Goal: Find specific page/section: Find specific page/section

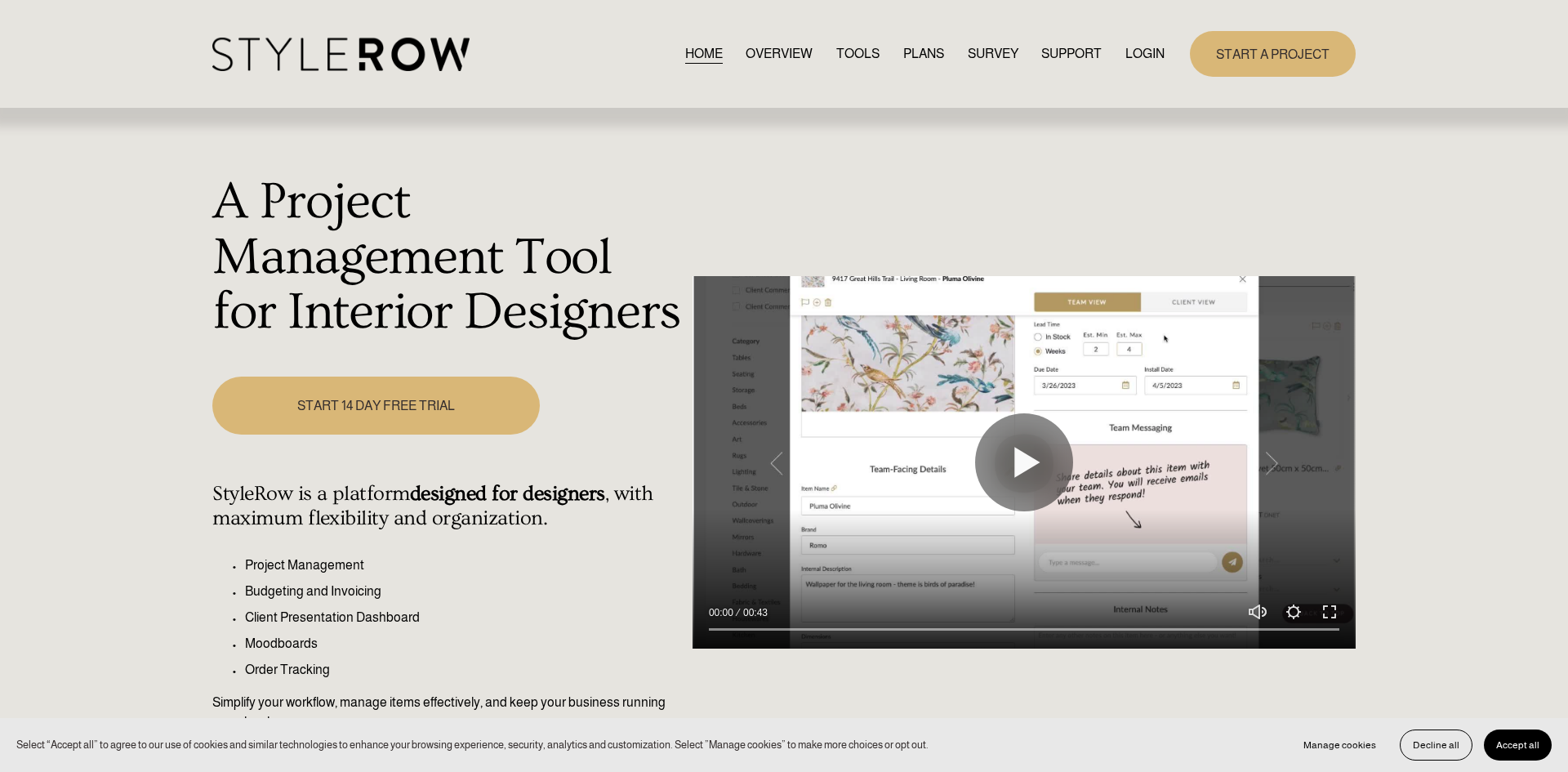
click at [1155, 46] on link "LOGIN" at bounding box center [1145, 53] width 39 height 22
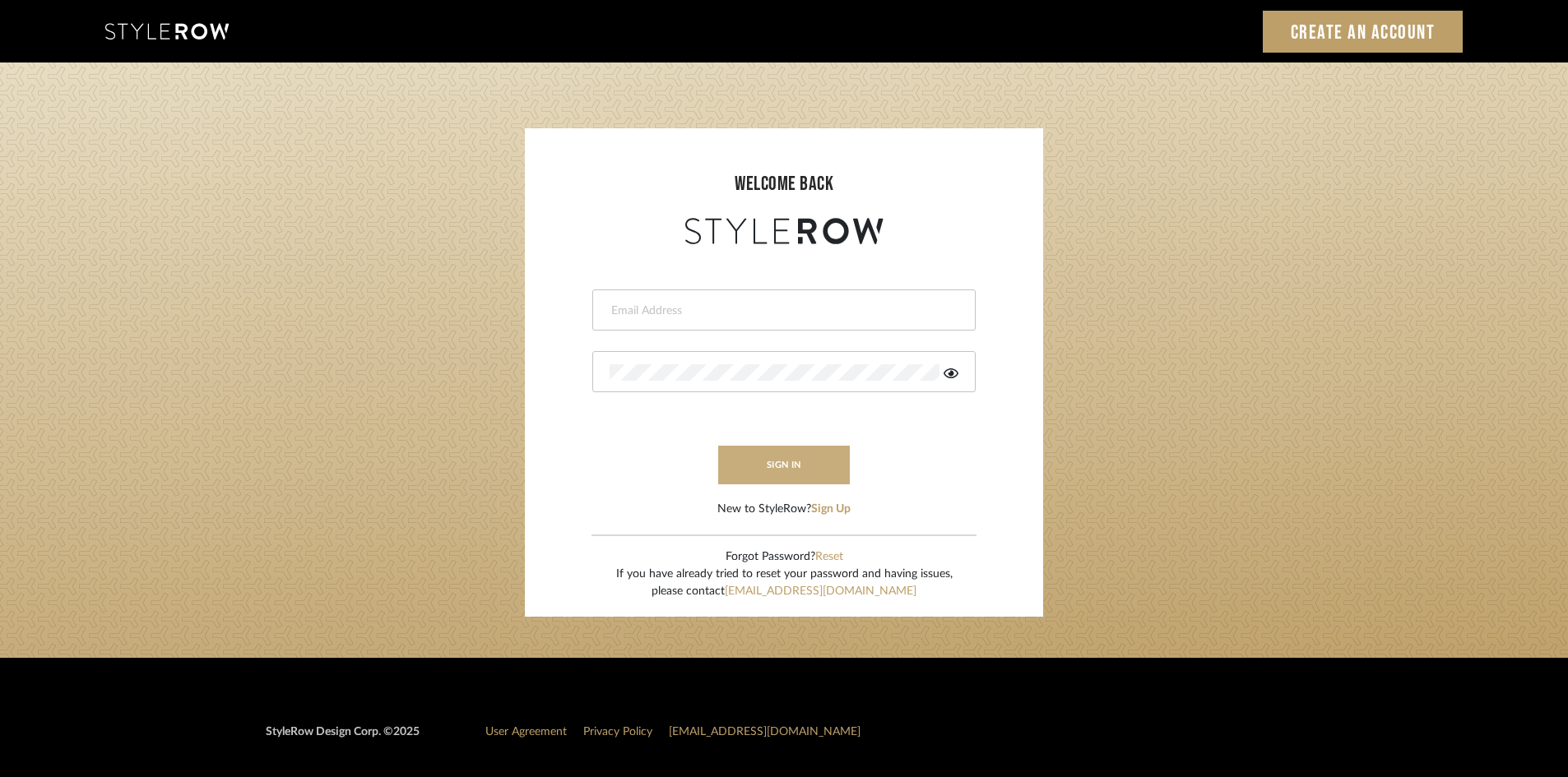
type input "[EMAIL_ADDRESS][DOMAIN_NAME]"
click at [798, 465] on button "sign in" at bounding box center [783, 465] width 132 height 39
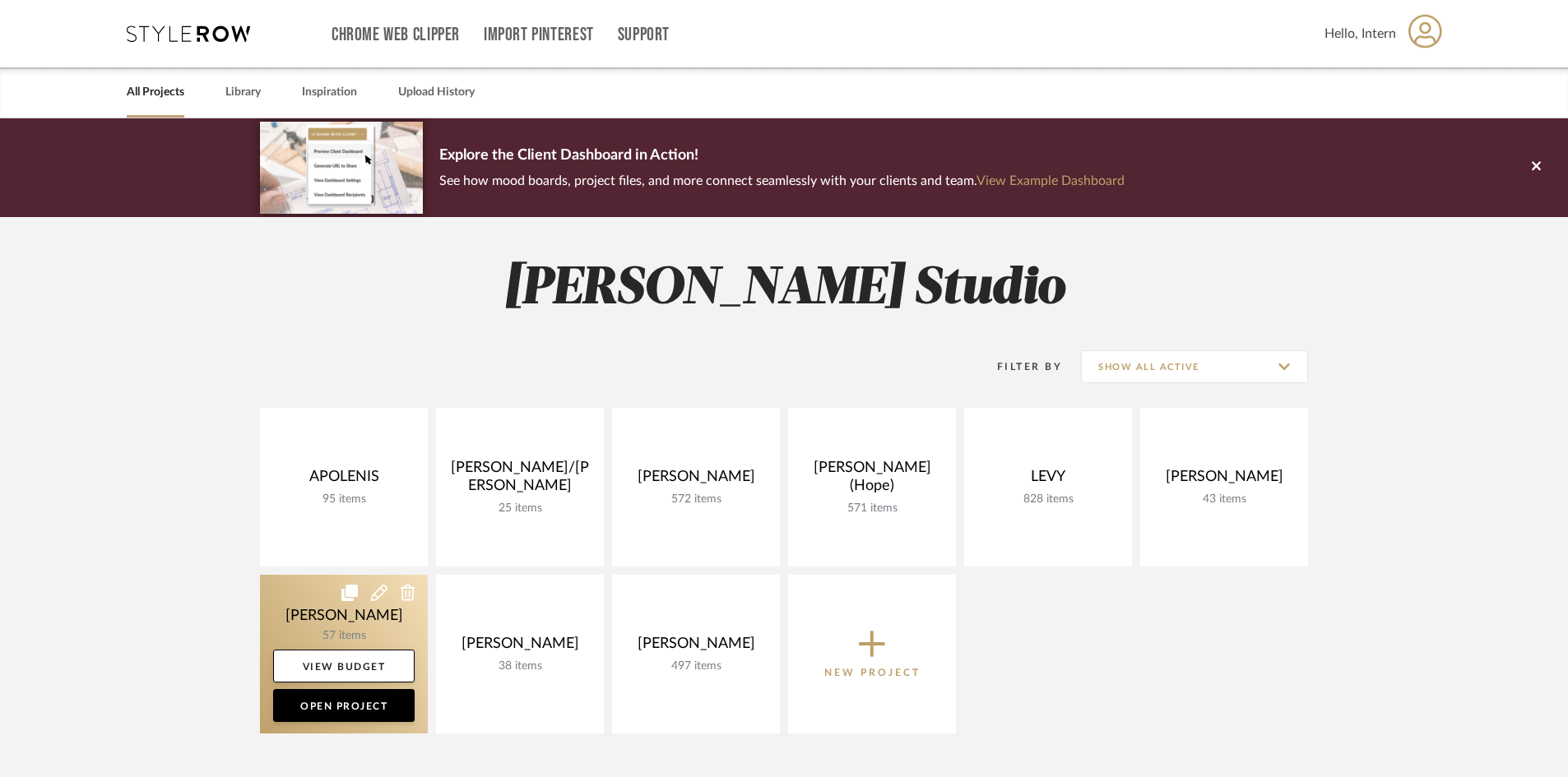
scroll to position [8, 0]
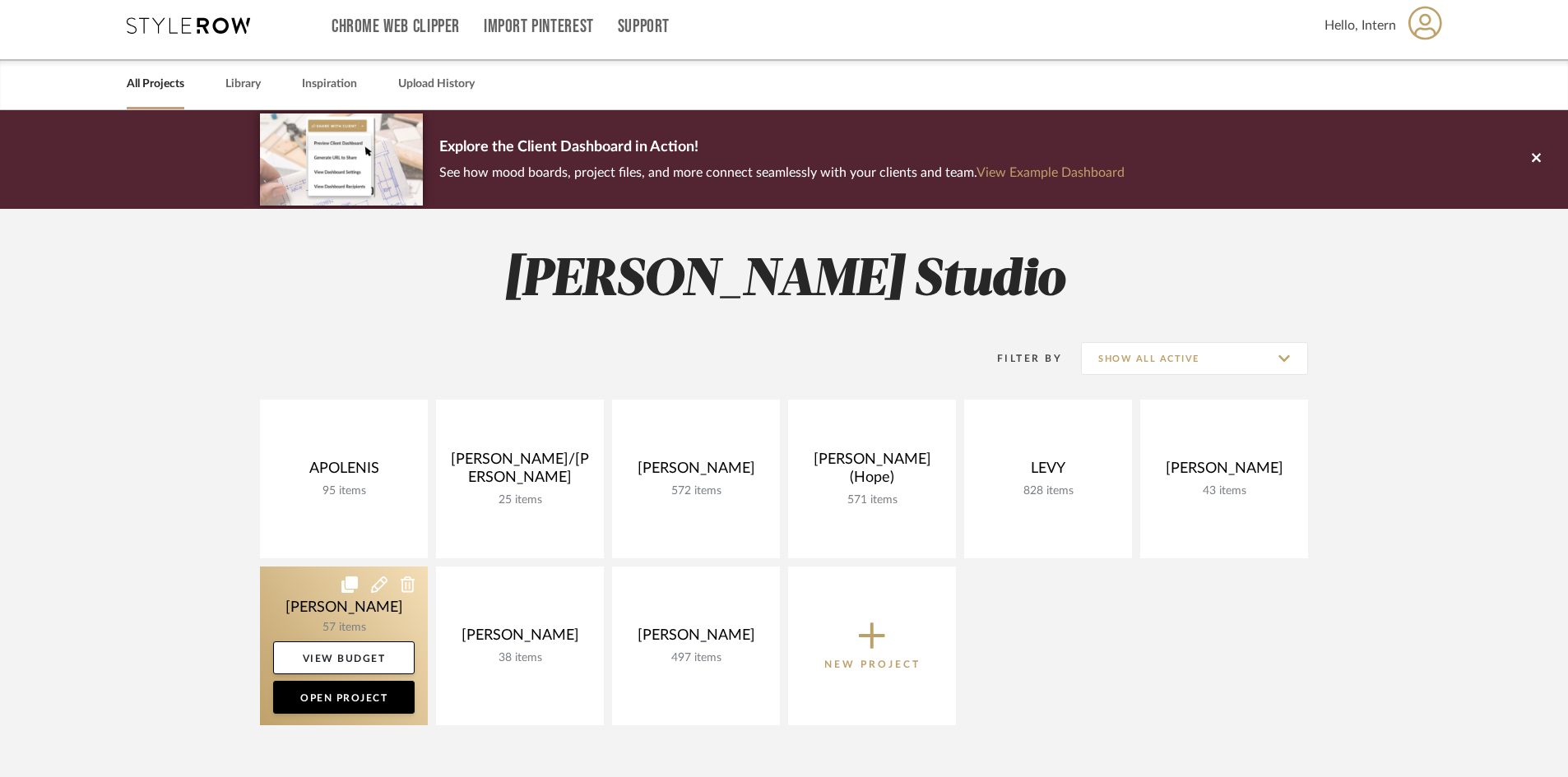
click at [281, 592] on link at bounding box center [344, 645] width 168 height 159
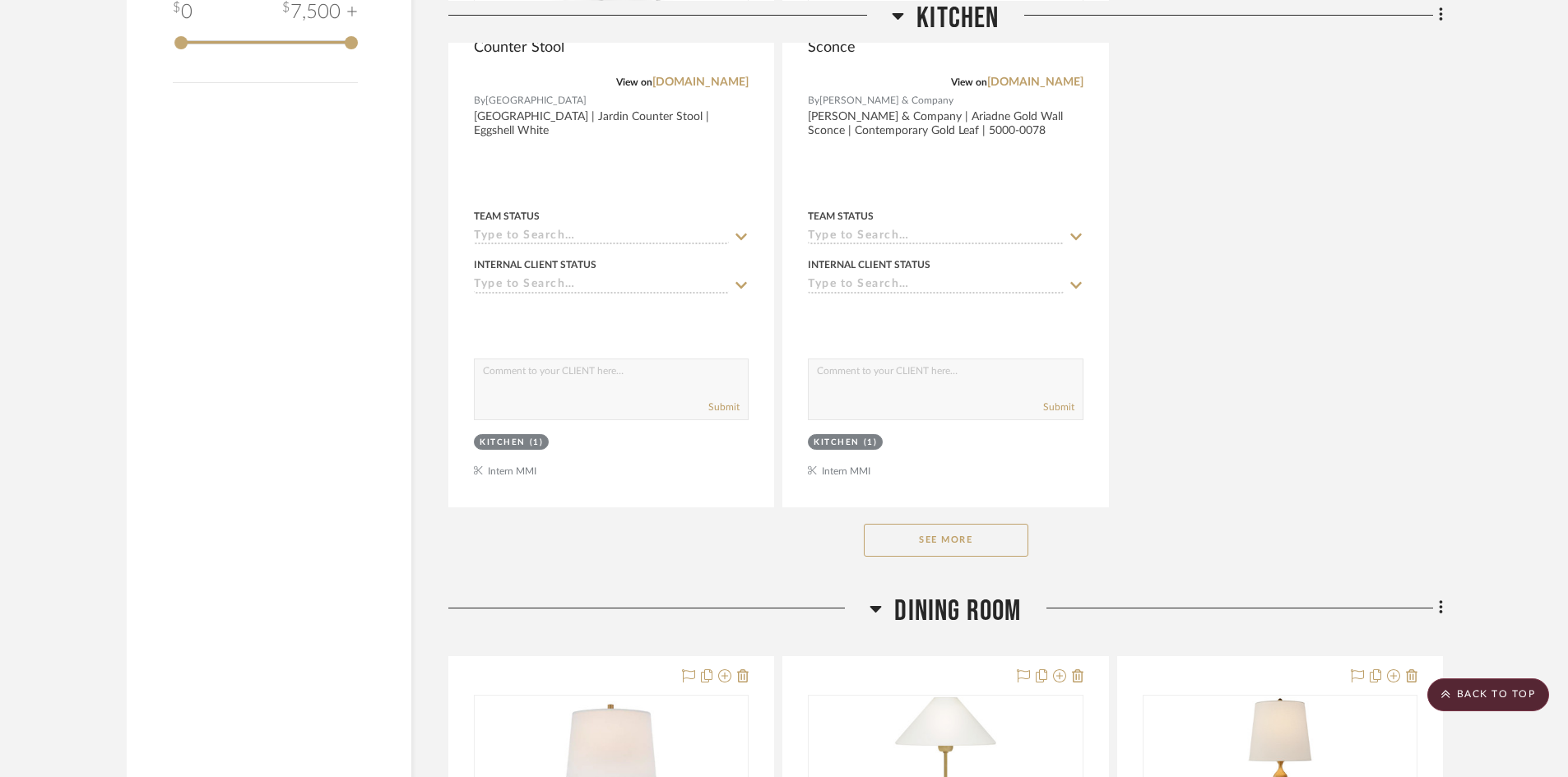
scroll to position [2025, 0]
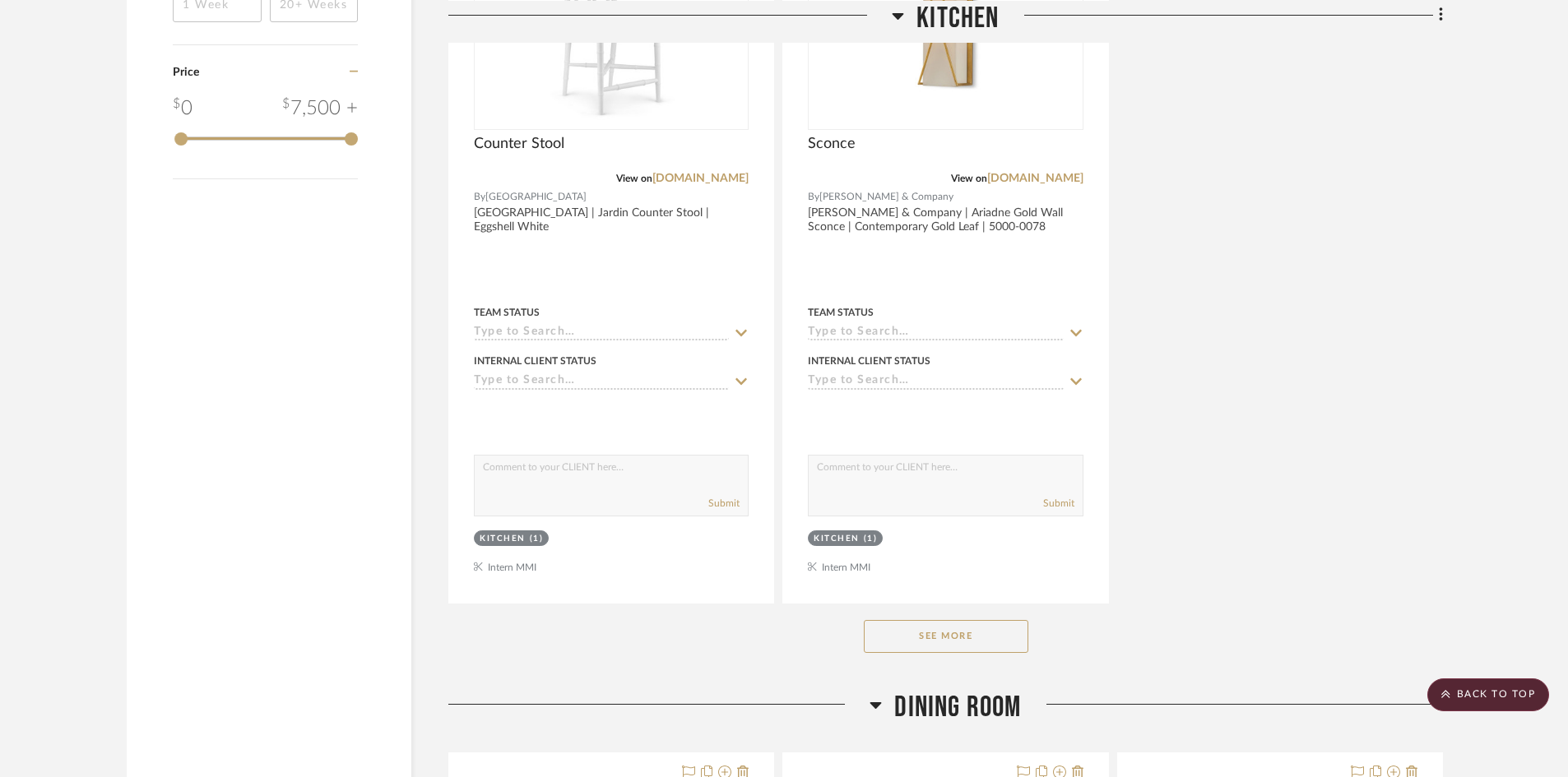
drag, startPoint x: 952, startPoint y: 712, endPoint x: 939, endPoint y: 641, distance: 72.2
click at [954, 712] on span "Dining Room" at bounding box center [957, 708] width 127 height 36
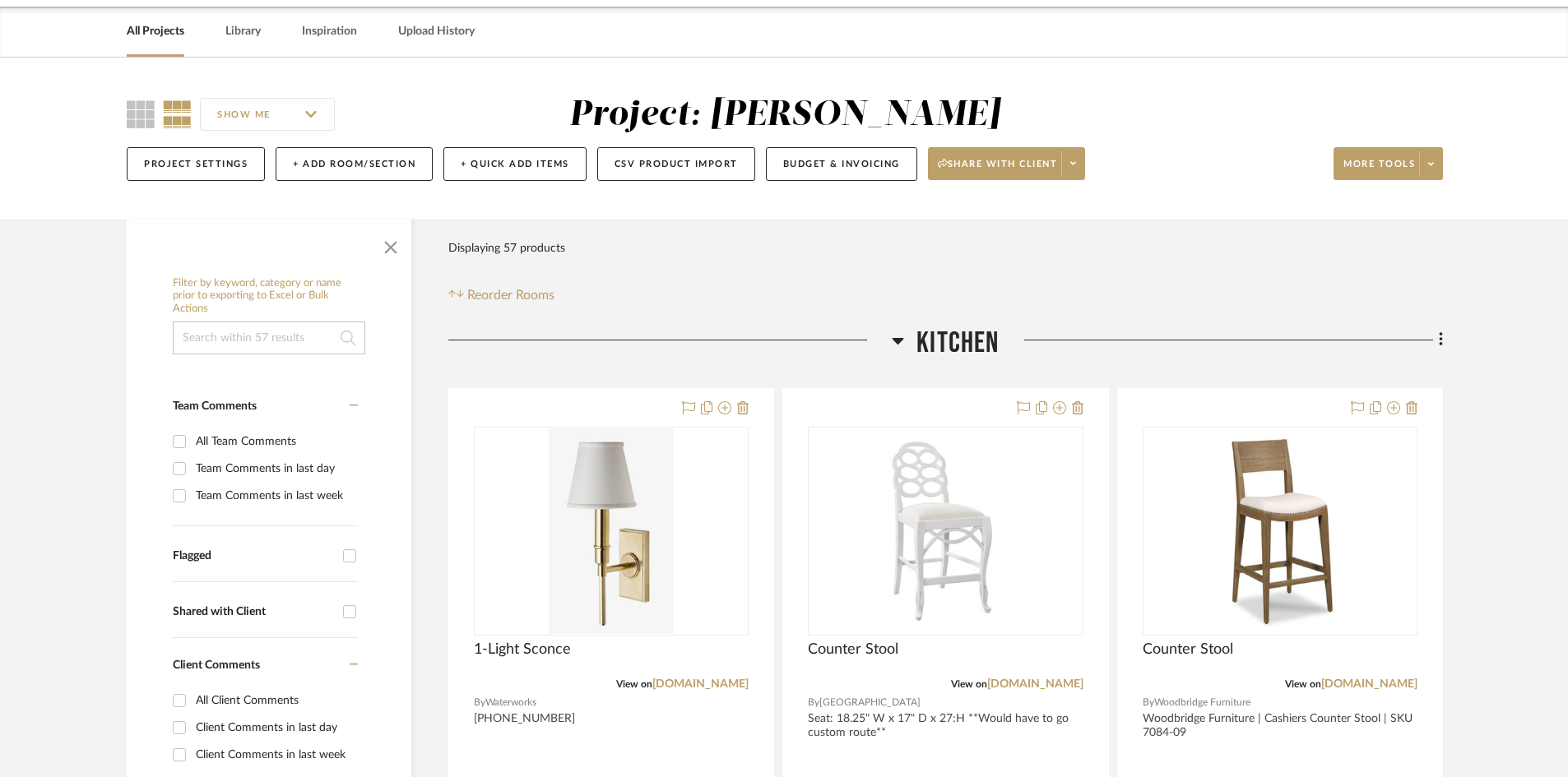
scroll to position [0, 0]
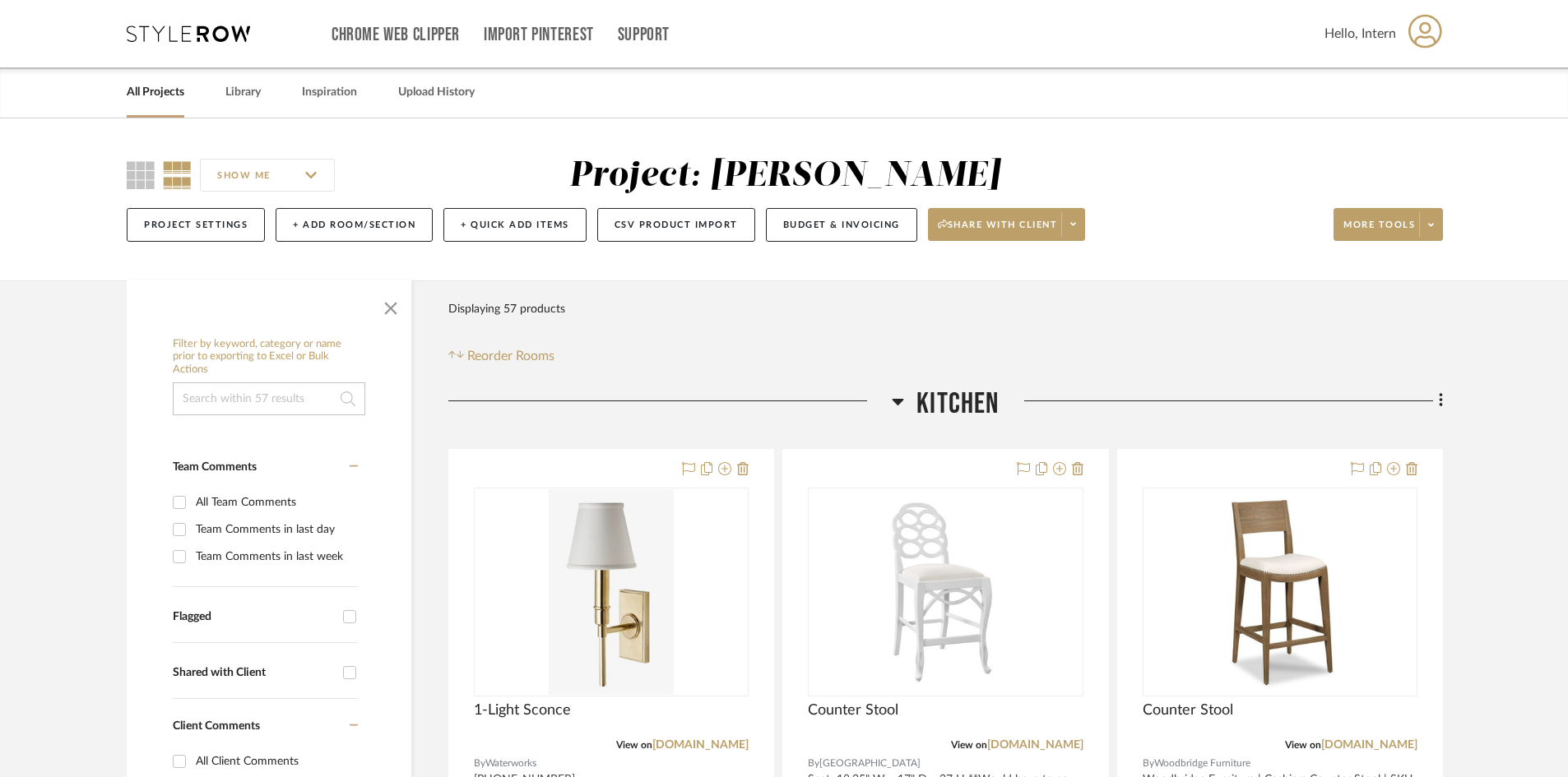
click at [957, 416] on span "Kitchen" at bounding box center [957, 404] width 82 height 36
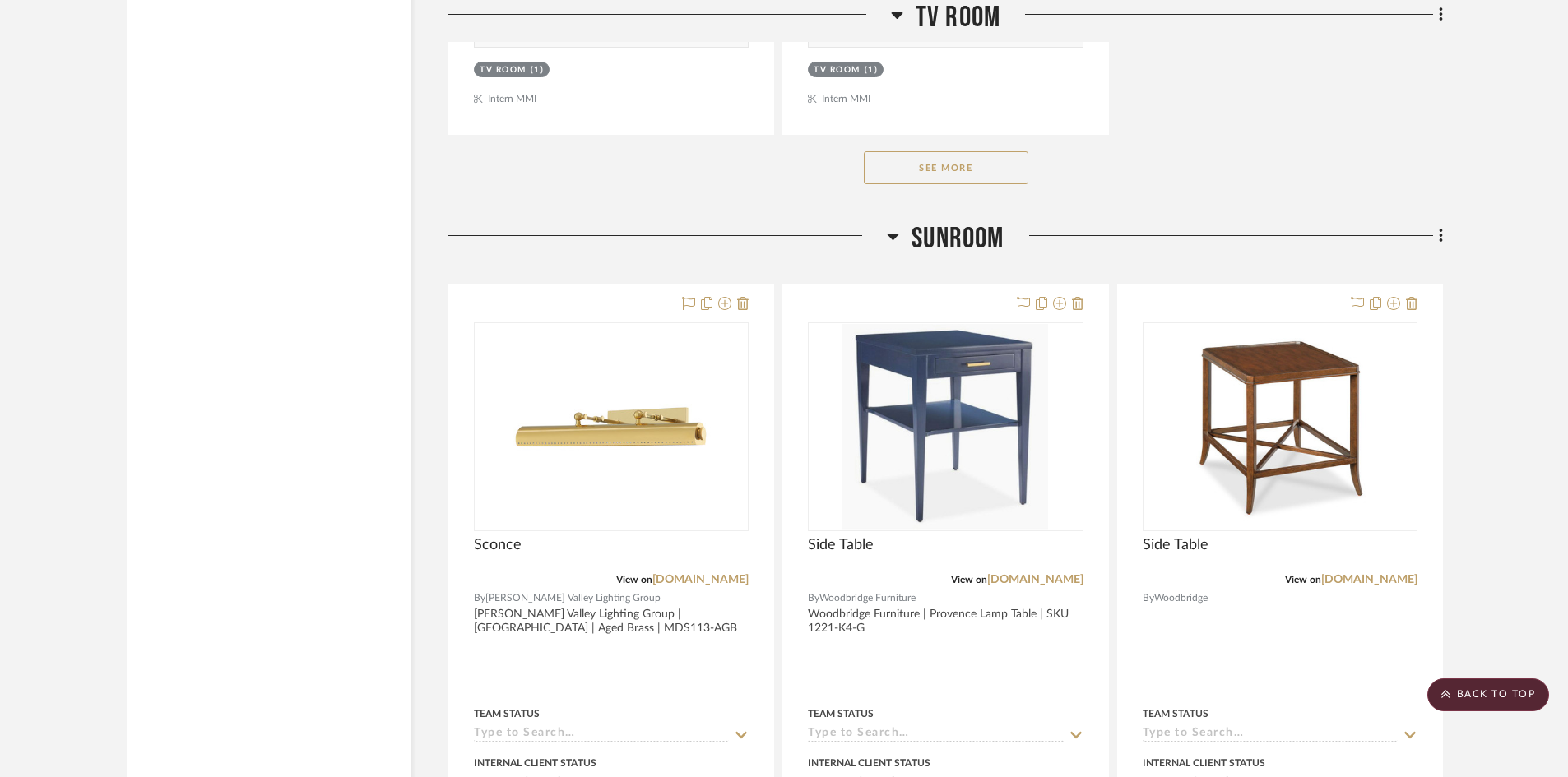
scroll to position [2618, 0]
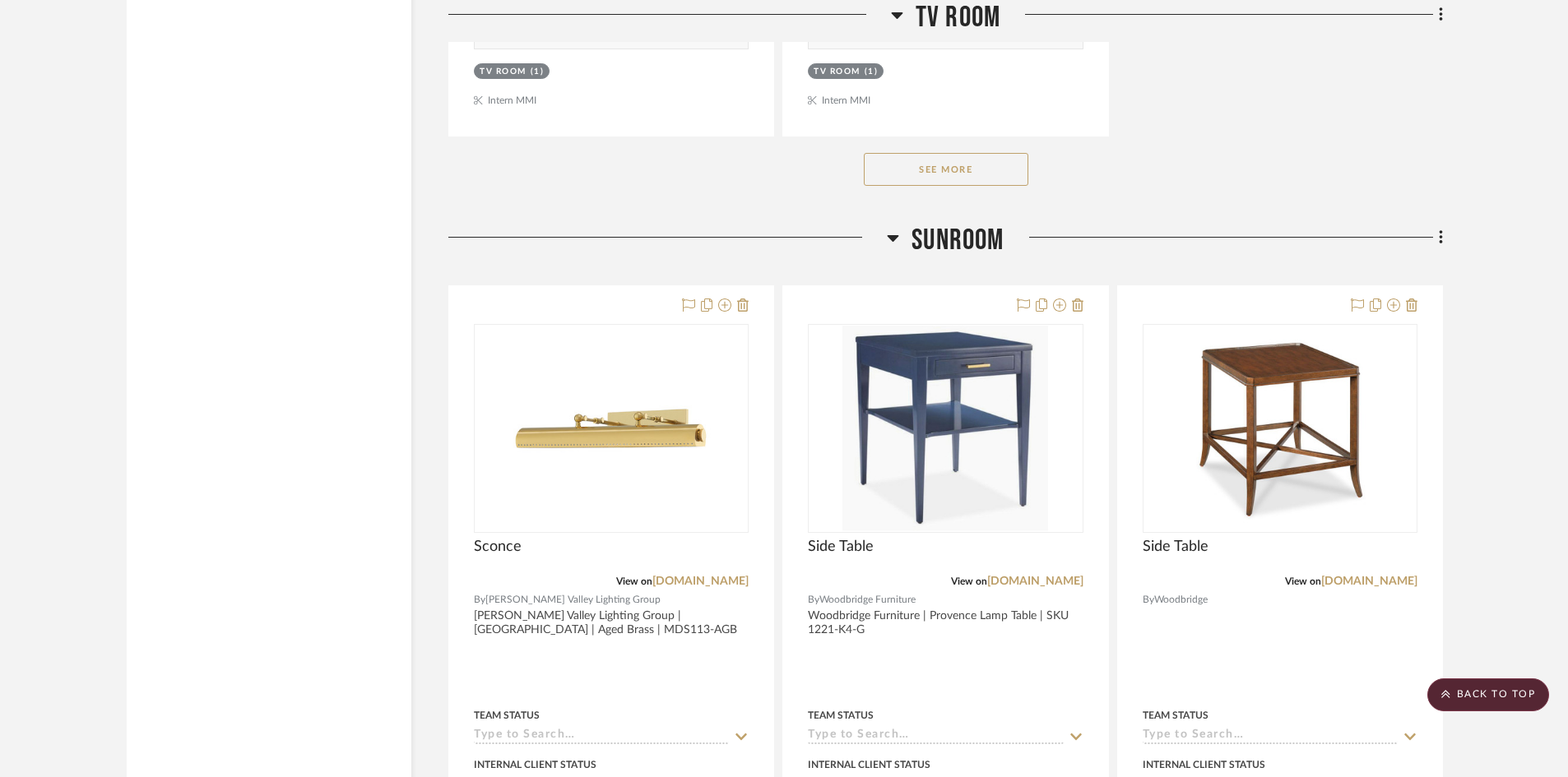
click at [951, 167] on button "See More" at bounding box center [946, 169] width 165 height 33
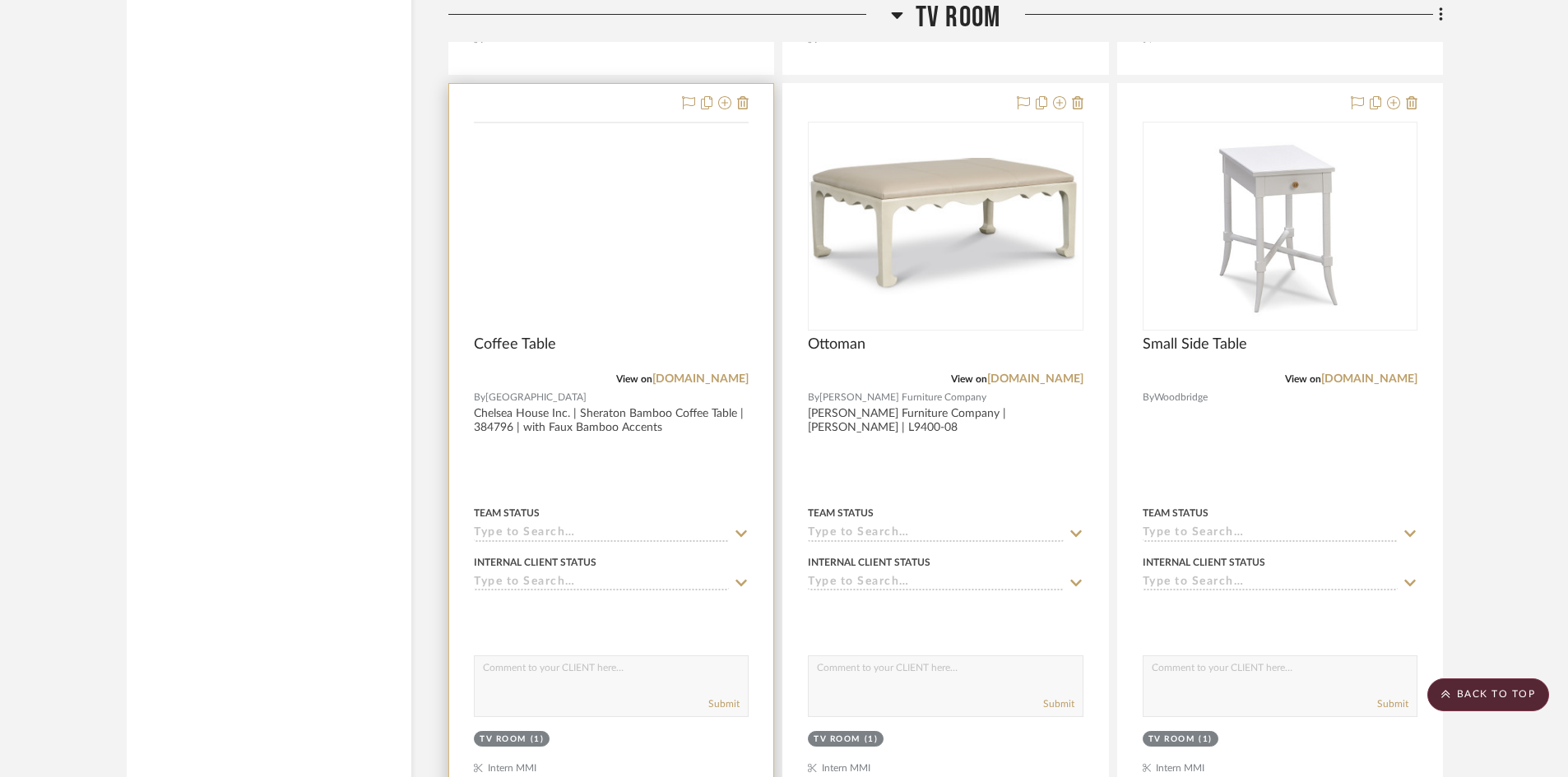
scroll to position [2653, 0]
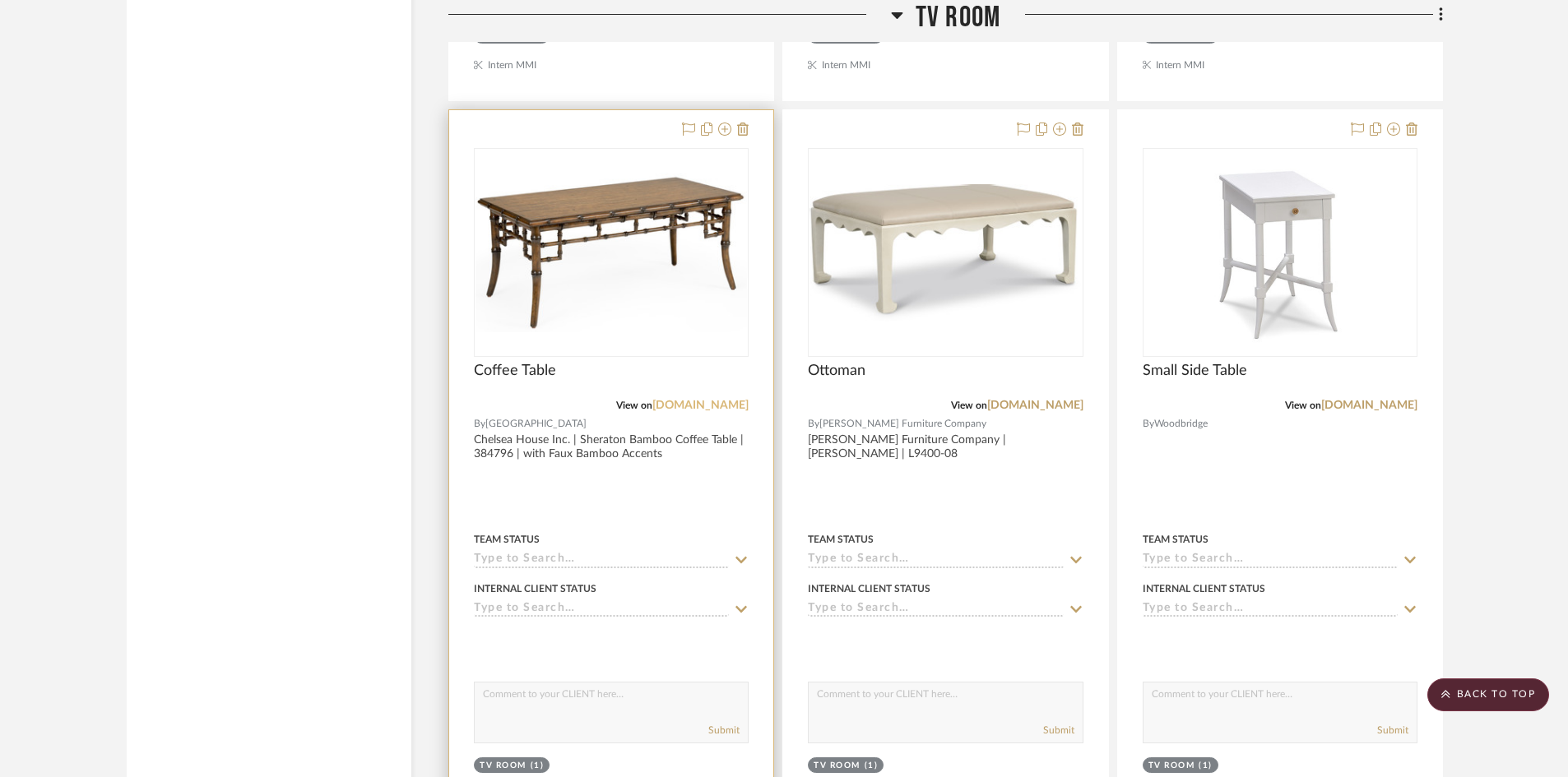
click at [706, 406] on link "supercats3cdn.global.ssl.fastly.net" at bounding box center [700, 406] width 96 height 12
click at [654, 252] on img "0" at bounding box center [612, 251] width 272 height 159
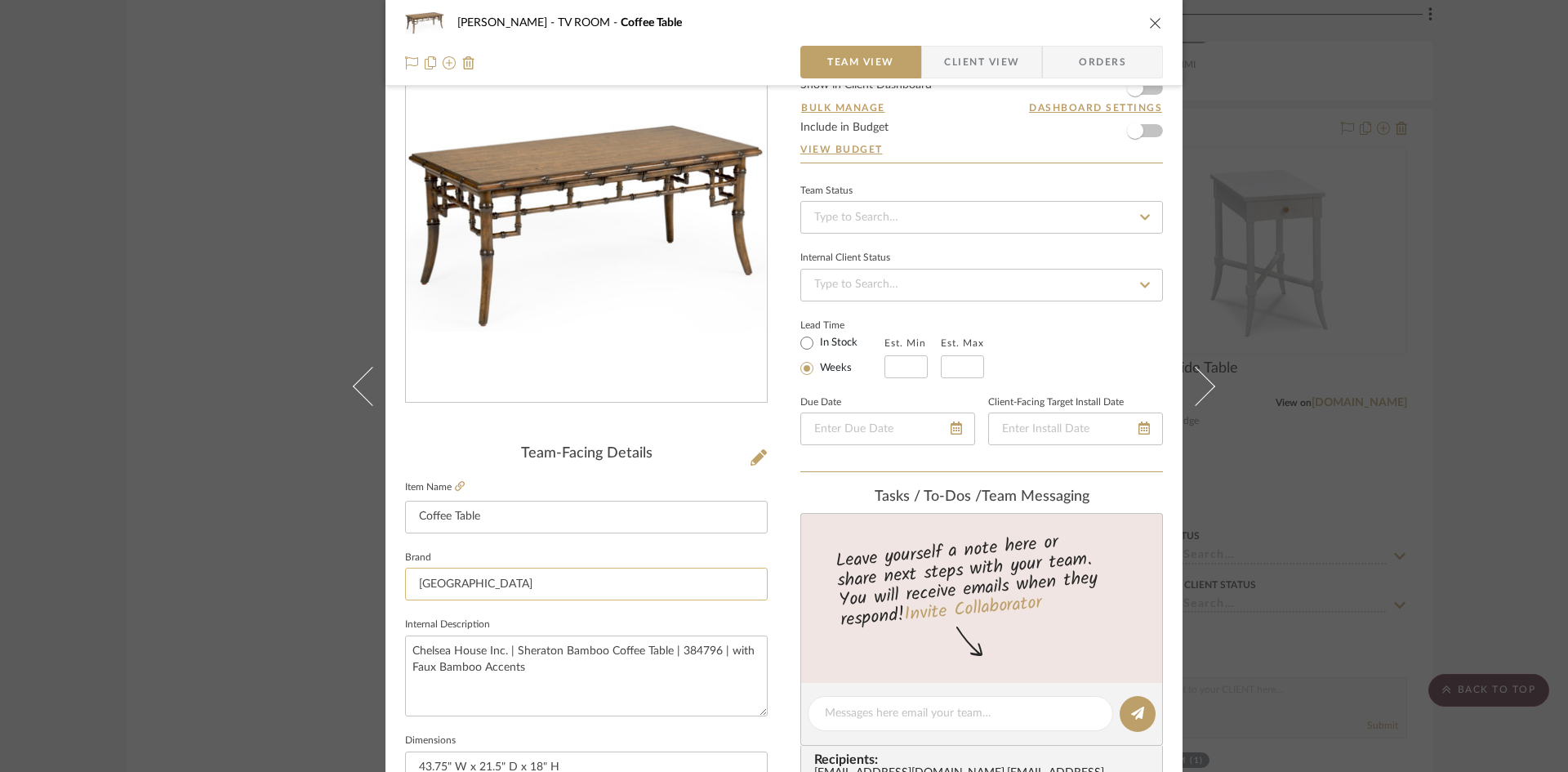
scroll to position [0, 0]
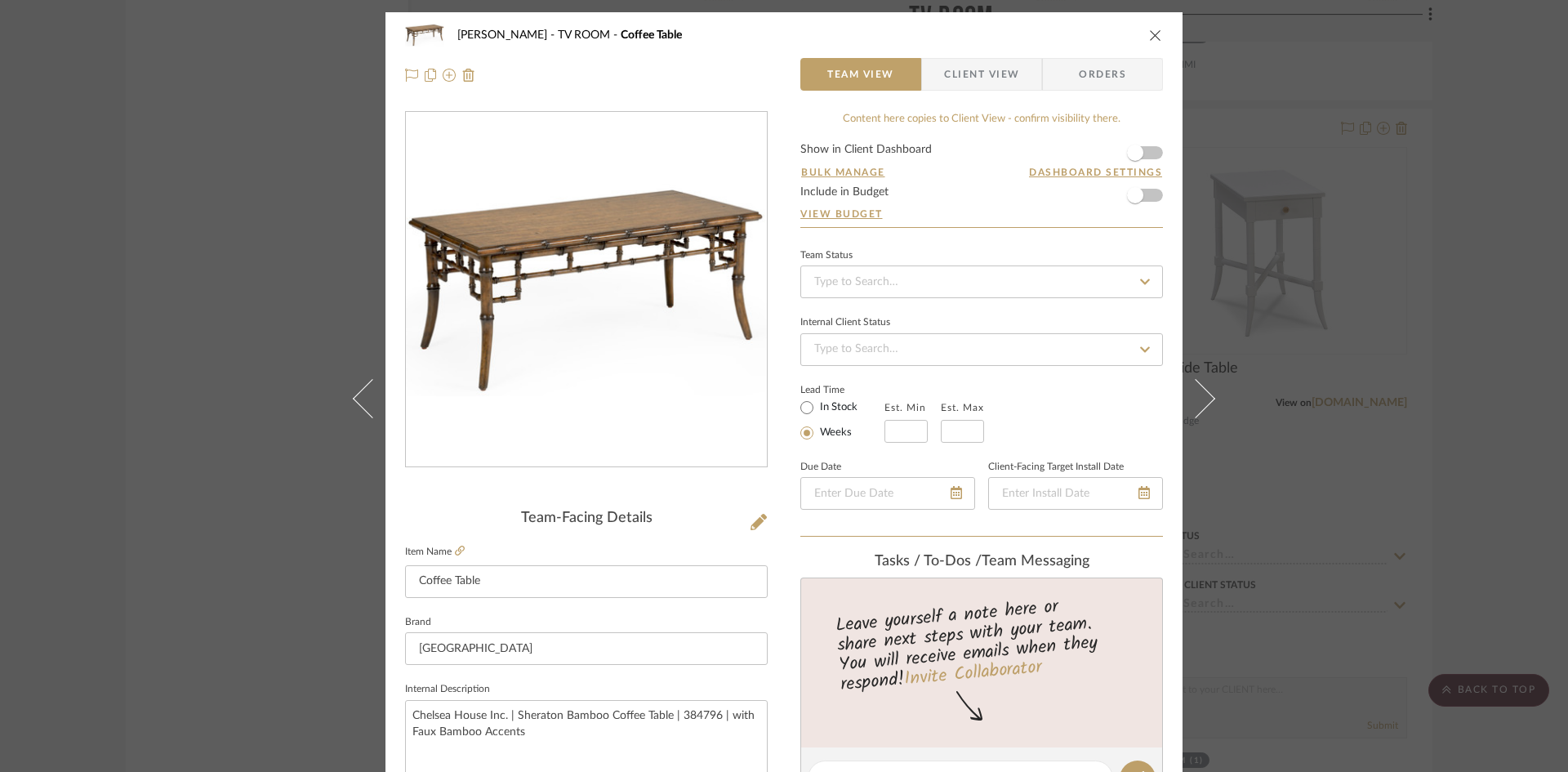
click at [961, 77] on span "Client View" at bounding box center [982, 74] width 75 height 33
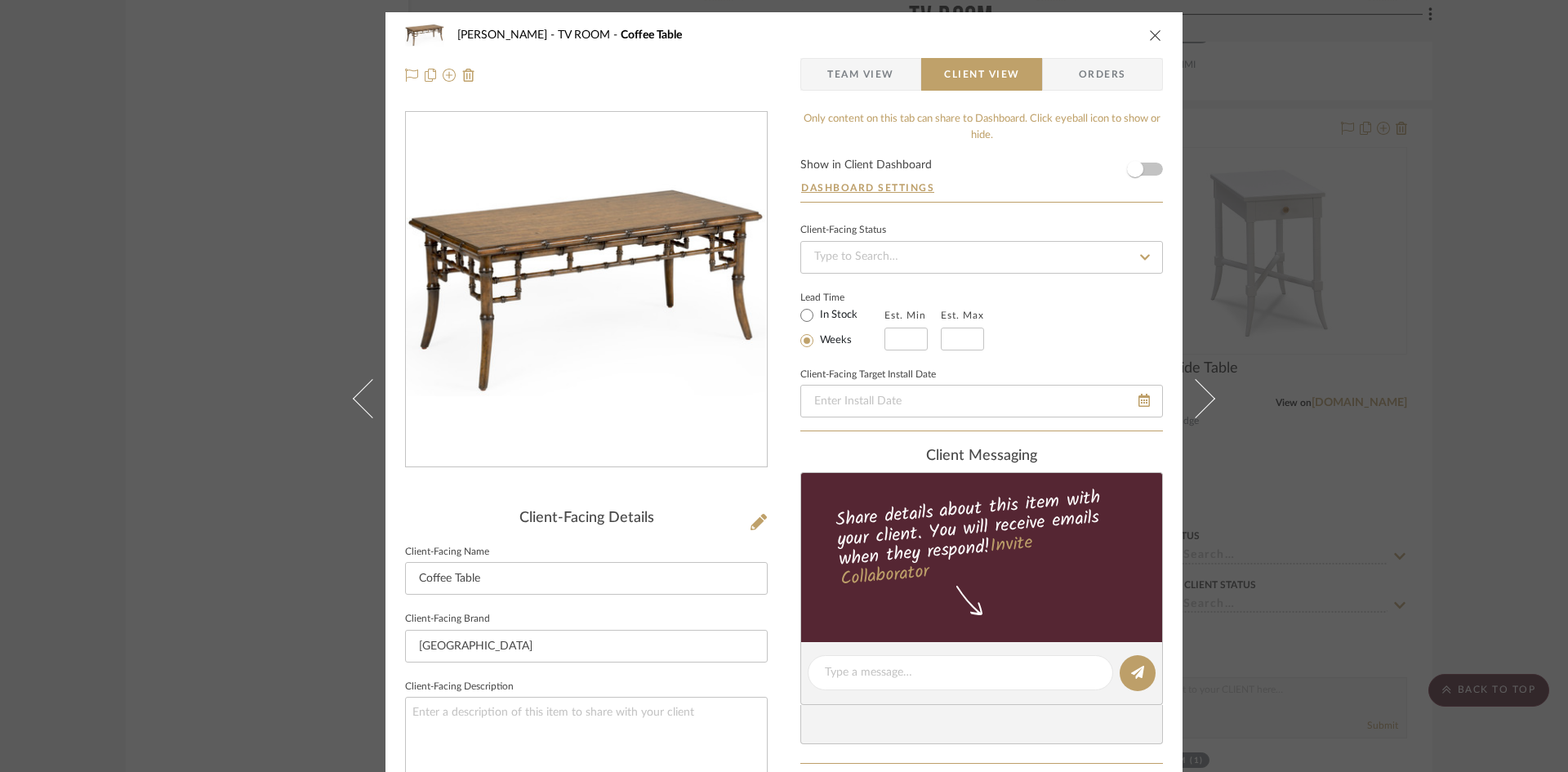
click at [852, 73] on span "Team View" at bounding box center [860, 74] width 67 height 33
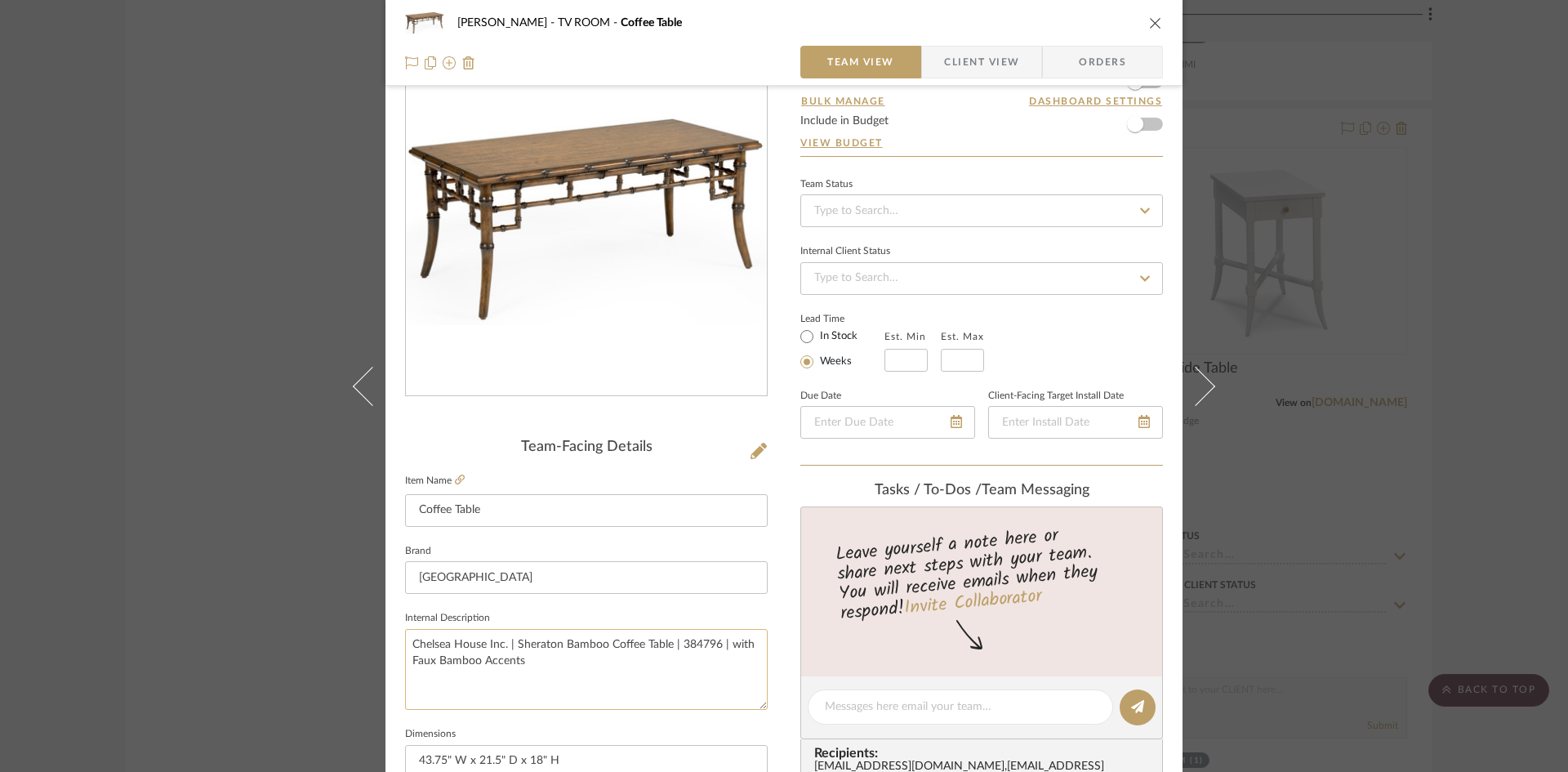
scroll to position [70, 0]
click at [482, 653] on textarea "Chelsea House Inc. | Sheraton Bamboo Coffee Table | 384796 | with Faux Bamboo A…" at bounding box center [586, 671] width 363 height 81
click at [656, 643] on textarea "Chelsea House Inc. | Sheraton Bamboo Coffee Table | 384796 | with Faux Bamboo A…" at bounding box center [586, 671] width 363 height 81
drag, startPoint x: 667, startPoint y: 645, endPoint x: 401, endPoint y: 647, distance: 266.0
click at [405, 647] on textarea "Chelsea House Inc. | Sheraton Bamboo Coffee Table | 384796 | with Faux Bamboo A…" at bounding box center [586, 671] width 363 height 81
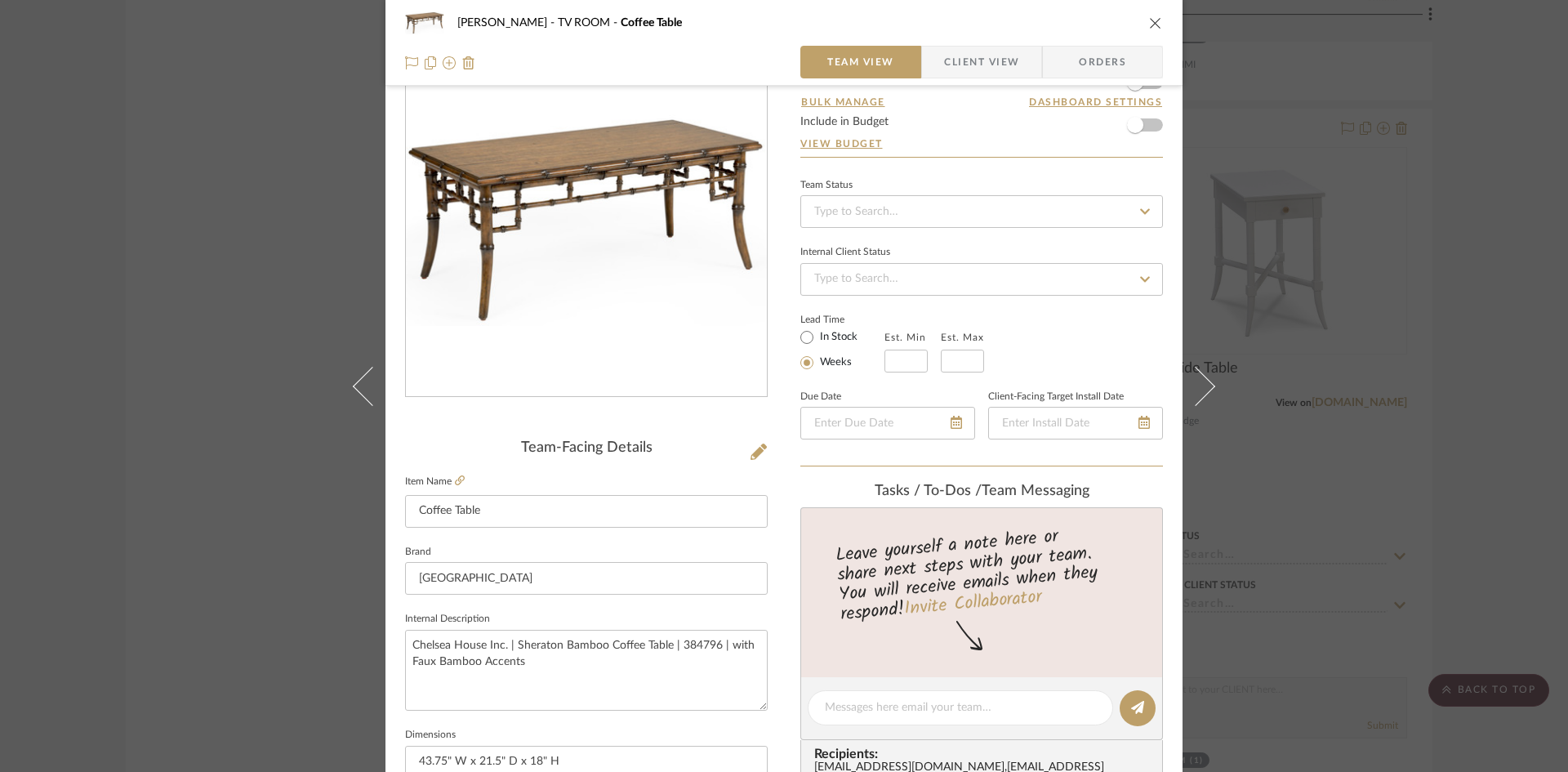
click at [310, 583] on div "Murray TV ROOM Coffee Table Team View Client View Orders Team-Facing Details It…" at bounding box center [784, 386] width 1568 height 772
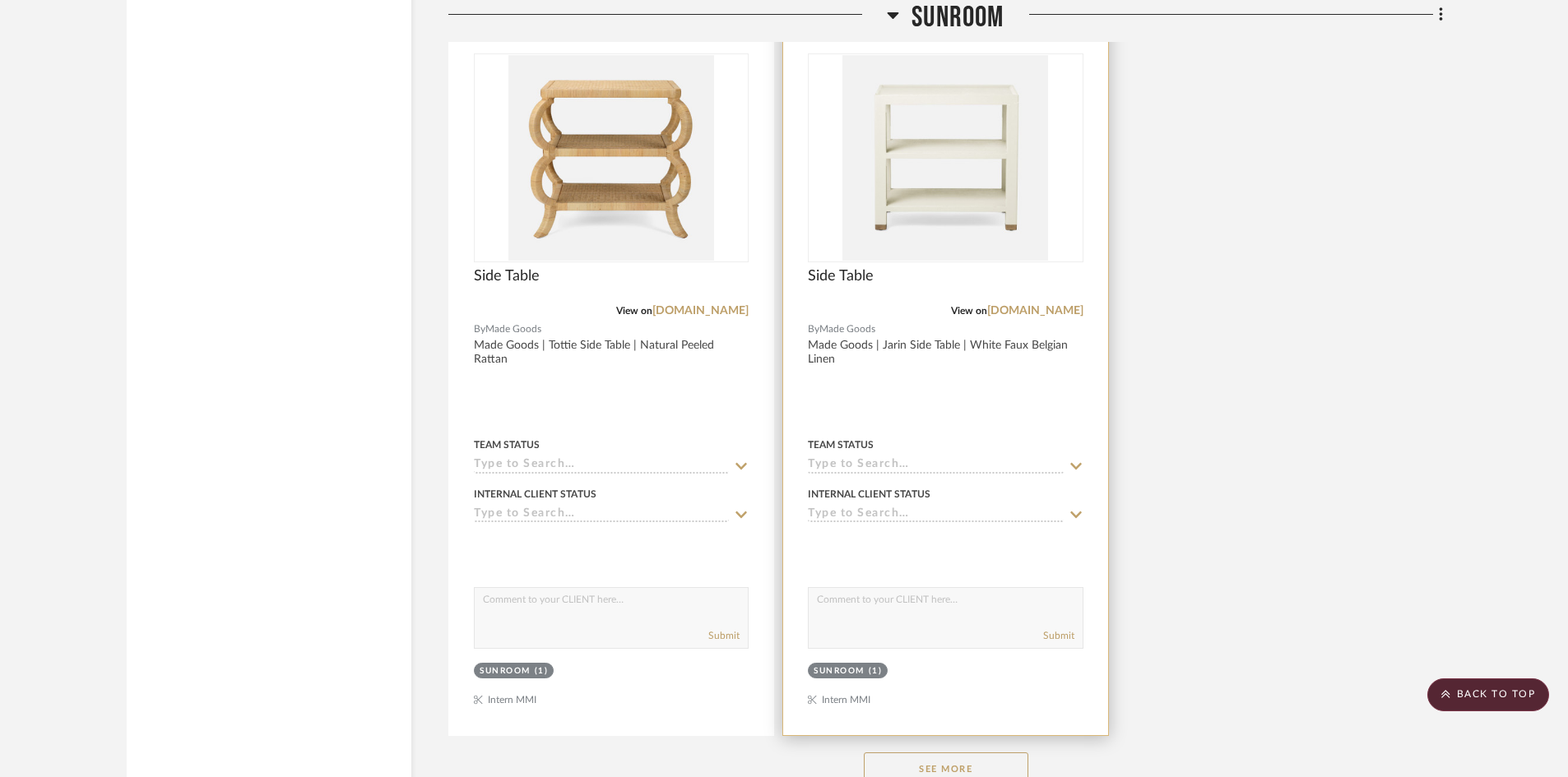
scroll to position [6669, 0]
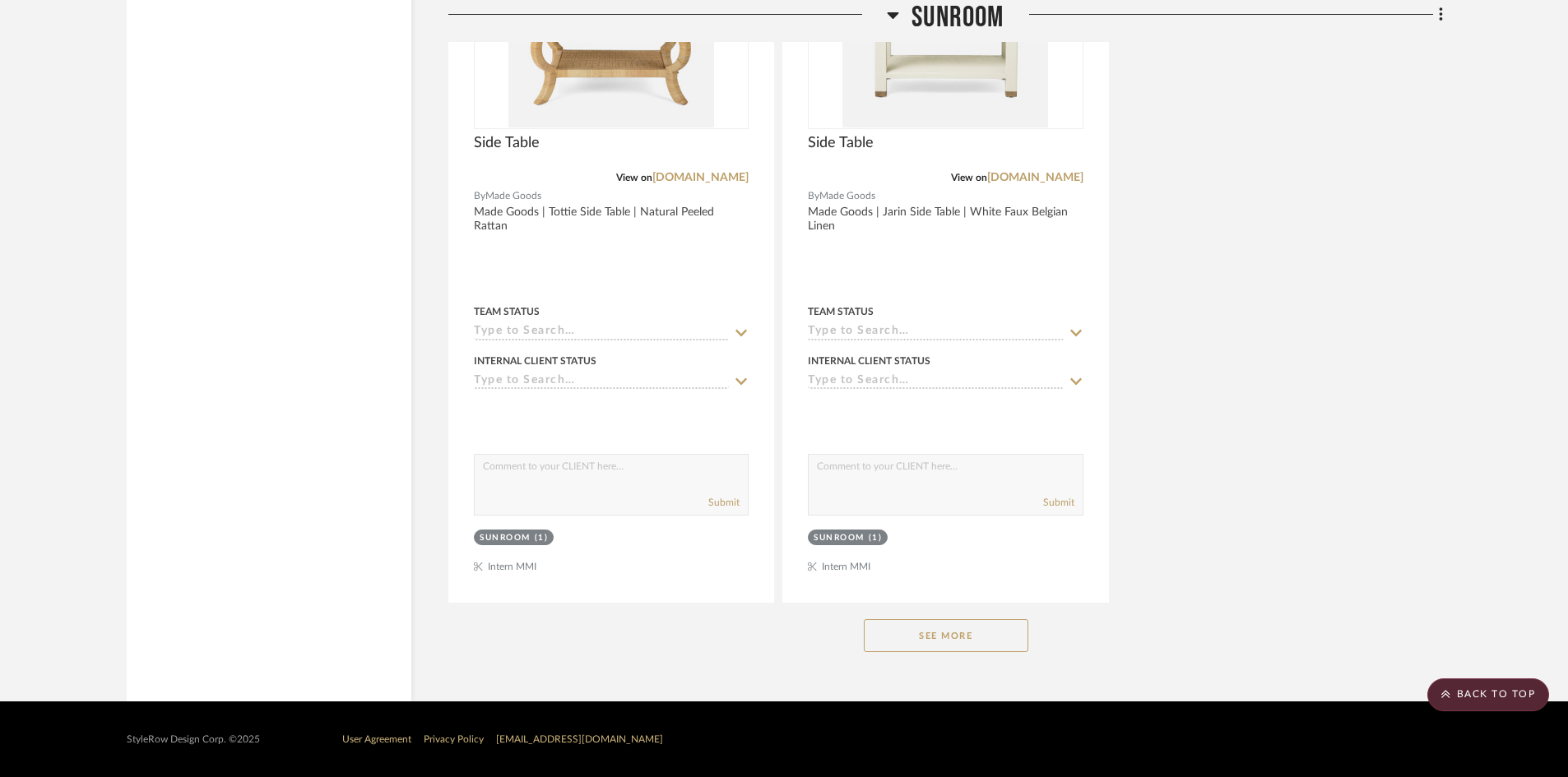
click at [965, 641] on button "See More" at bounding box center [946, 635] width 165 height 33
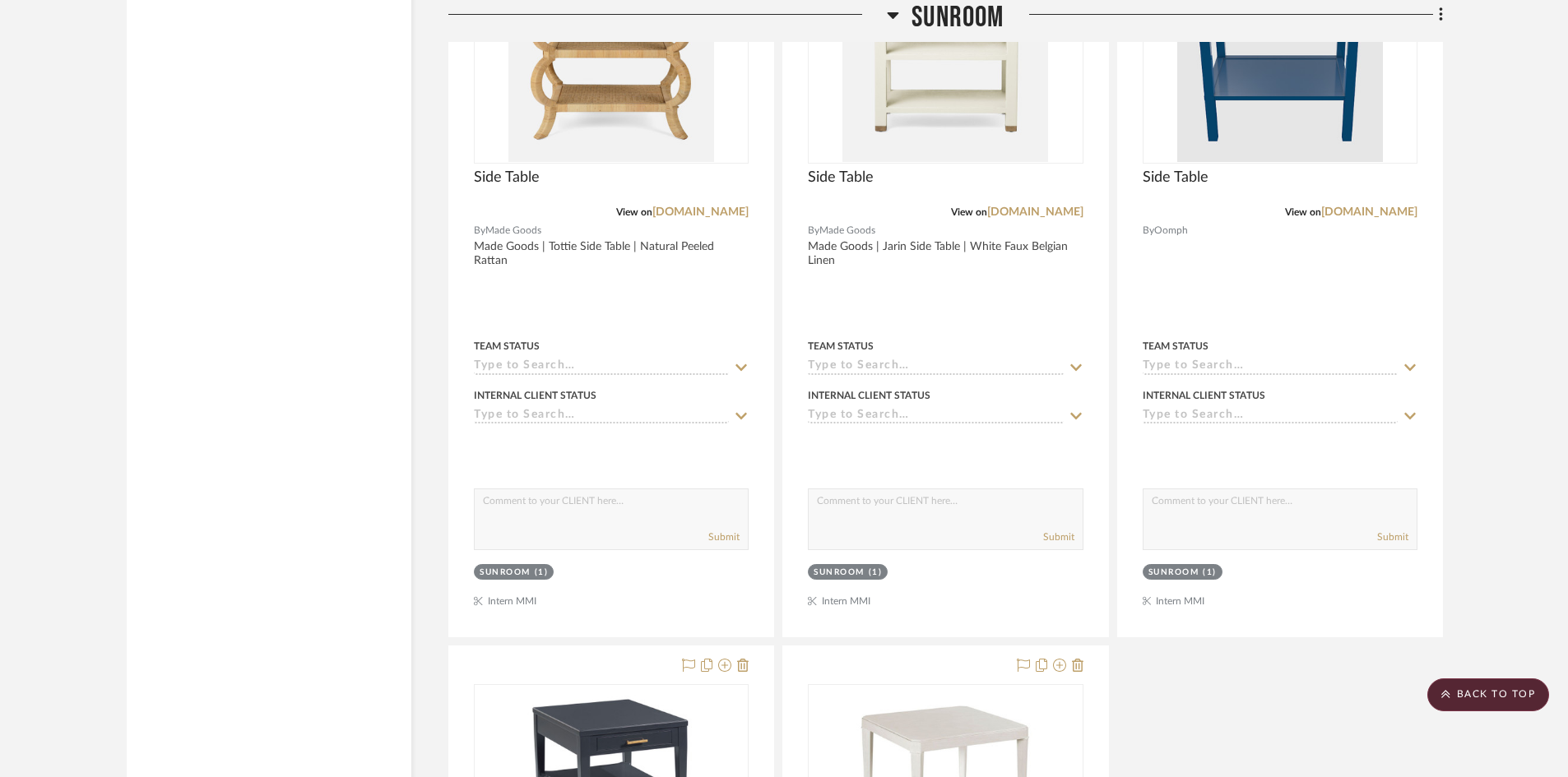
scroll to position [6550, 0]
